Goal: Task Accomplishment & Management: Use online tool/utility

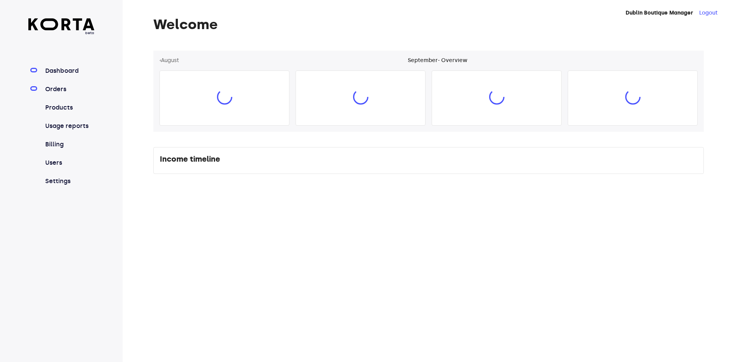
click at [72, 92] on link "Orders" at bounding box center [69, 89] width 51 height 9
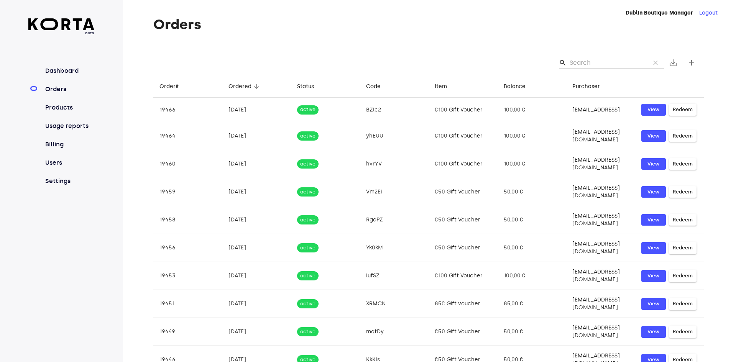
click at [599, 66] on input "Search" at bounding box center [607, 63] width 74 height 12
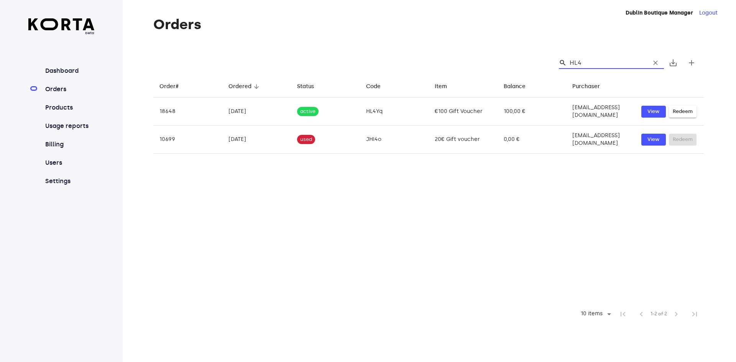
type input "HL4Y"
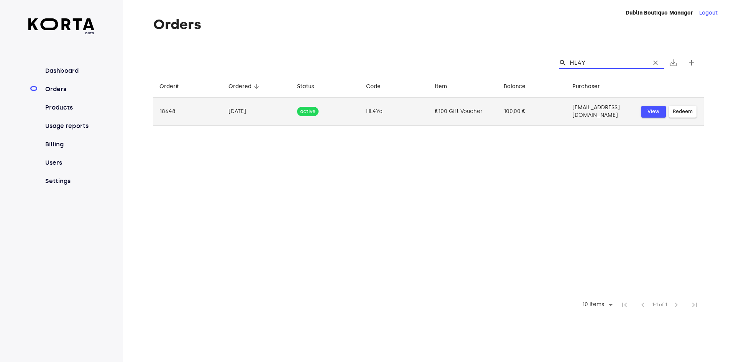
click at [652, 108] on span "View" at bounding box center [654, 111] width 17 height 9
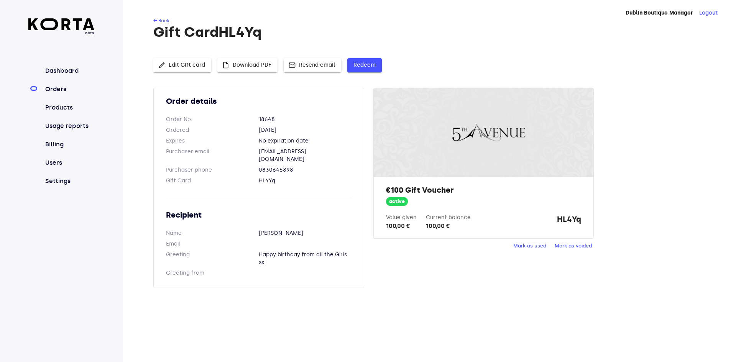
click at [369, 68] on span "Redeem" at bounding box center [365, 66] width 22 height 10
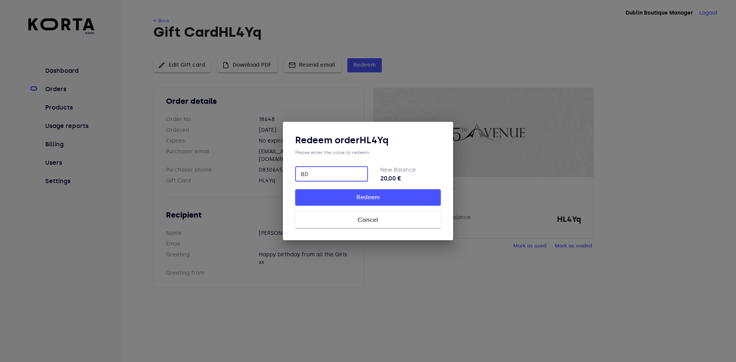
type input "80"
click at [361, 218] on span "Cancel" at bounding box center [368, 220] width 121 height 10
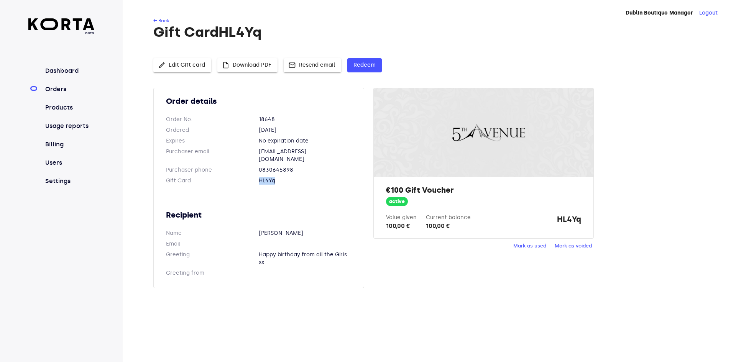
drag, startPoint x: 277, startPoint y: 173, endPoint x: 255, endPoint y: 172, distance: 21.9
click at [255, 177] on dl "Gift Card HL4Yq" at bounding box center [259, 181] width 186 height 8
copy dl "HL4Yq"
click at [369, 67] on span "Redeem" at bounding box center [365, 66] width 22 height 10
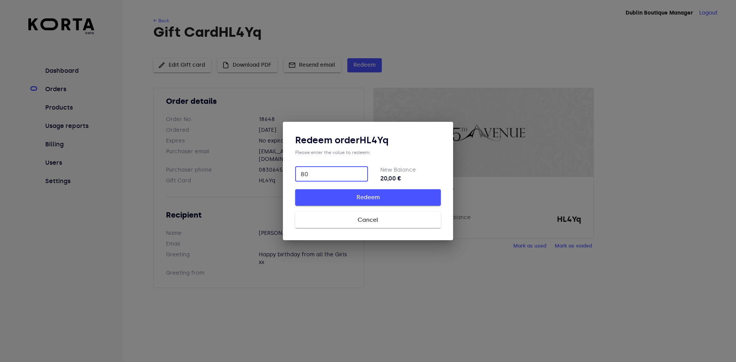
type input "80"
click at [420, 192] on button "Redeem" at bounding box center [368, 197] width 146 height 16
